Goal: Task Accomplishment & Management: Use online tool/utility

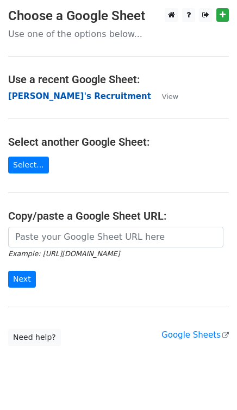
click at [41, 96] on strong "[PERSON_NAME]'s Recruitment" at bounding box center [79, 96] width 143 height 10
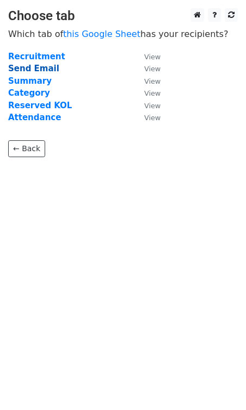
click at [29, 72] on strong "Send Email" at bounding box center [33, 69] width 51 height 10
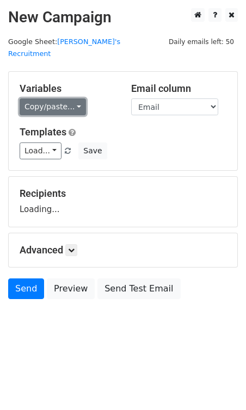
click at [64, 98] on link "Copy/paste..." at bounding box center [53, 106] width 66 height 17
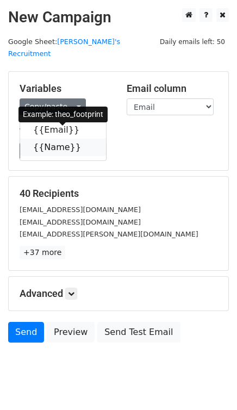
click at [52, 139] on link "{{Name}}" at bounding box center [63, 147] width 86 height 17
